Goal: Information Seeking & Learning: Learn about a topic

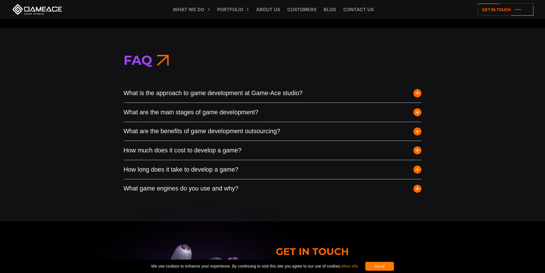
click at [415, 90] on span "button" at bounding box center [417, 93] width 8 height 8
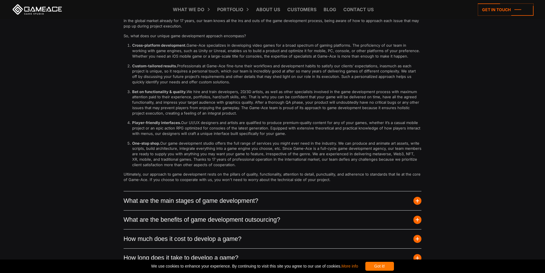
click at [416, 200] on span "button" at bounding box center [417, 201] width 8 height 8
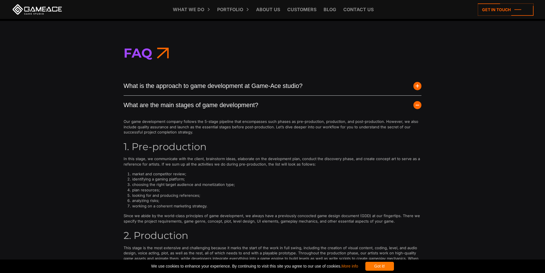
scroll to position [2164, 0]
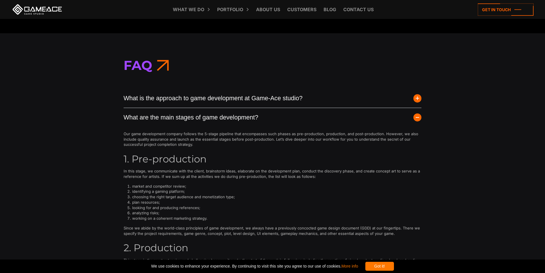
click at [417, 112] on button "What are the main stages of game development?" at bounding box center [273, 117] width 298 height 19
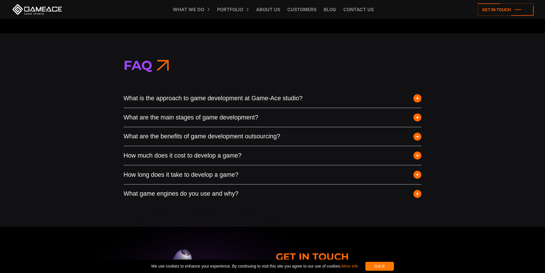
drag, startPoint x: 136, startPoint y: 97, endPoint x: 426, endPoint y: 190, distance: 304.8
click at [426, 190] on div "Faq What is the approach to game development at Game-Ace studio? Game-Ace follo…" at bounding box center [272, 129] width 545 height 193
copy div "Lore ip dol sitametc ad elit seddoeiusmo te Inci-Utl etdolo? Magn-Ali enimadm v…"
click at [115, 94] on div "Faq What is the approach to game development at Game-Ace studio? Game-Ace follo…" at bounding box center [272, 129] width 545 height 193
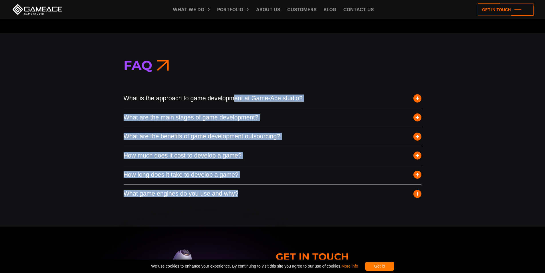
drag, startPoint x: 221, startPoint y: 113, endPoint x: 448, endPoint y: 191, distance: 240.1
click at [448, 191] on div "Faq What is the approach to game development at Game-Ace studio? Game-Ace follo…" at bounding box center [272, 129] width 545 height 193
